Goal: Task Accomplishment & Management: Manage account settings

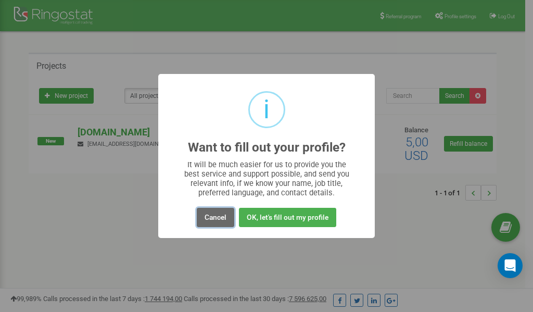
click at [213, 222] on button "Cancel" at bounding box center [215, 217] width 37 height 19
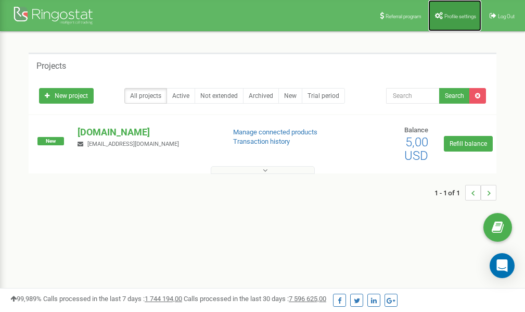
click at [461, 16] on span "Profile settings" at bounding box center [460, 17] width 32 height 6
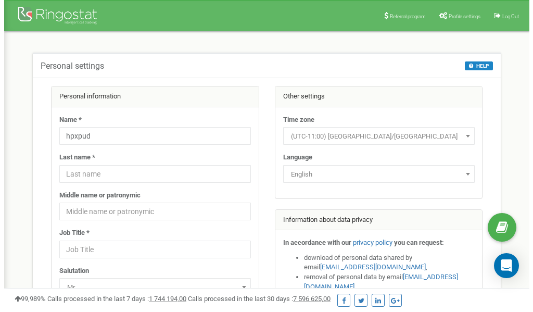
scroll to position [52, 0]
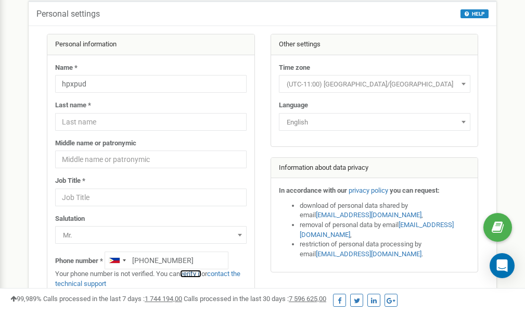
click at [198, 274] on link "verify it" at bounding box center [190, 274] width 21 height 8
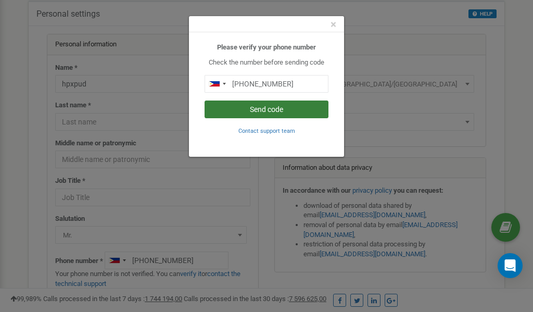
click at [255, 109] on button "Send code" at bounding box center [267, 109] width 124 height 18
